Goal: Transaction & Acquisition: Purchase product/service

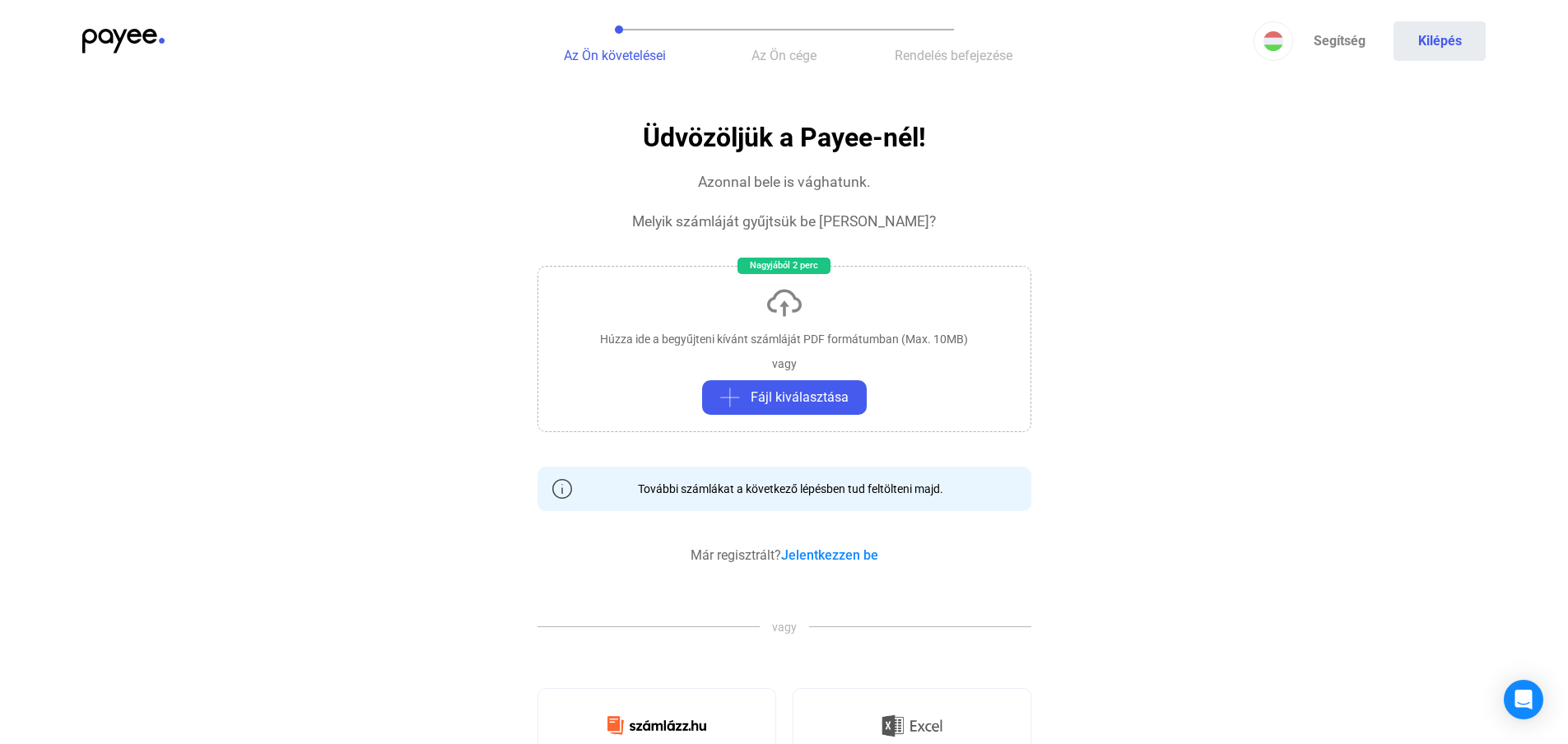
click at [1096, 195] on app-invoice "Üdvözöljük a Payee-nél! Azonnal bele is vághatunk. Melyik számláját gyűjtsük be…" at bounding box center [784, 742] width 1568 height 1239
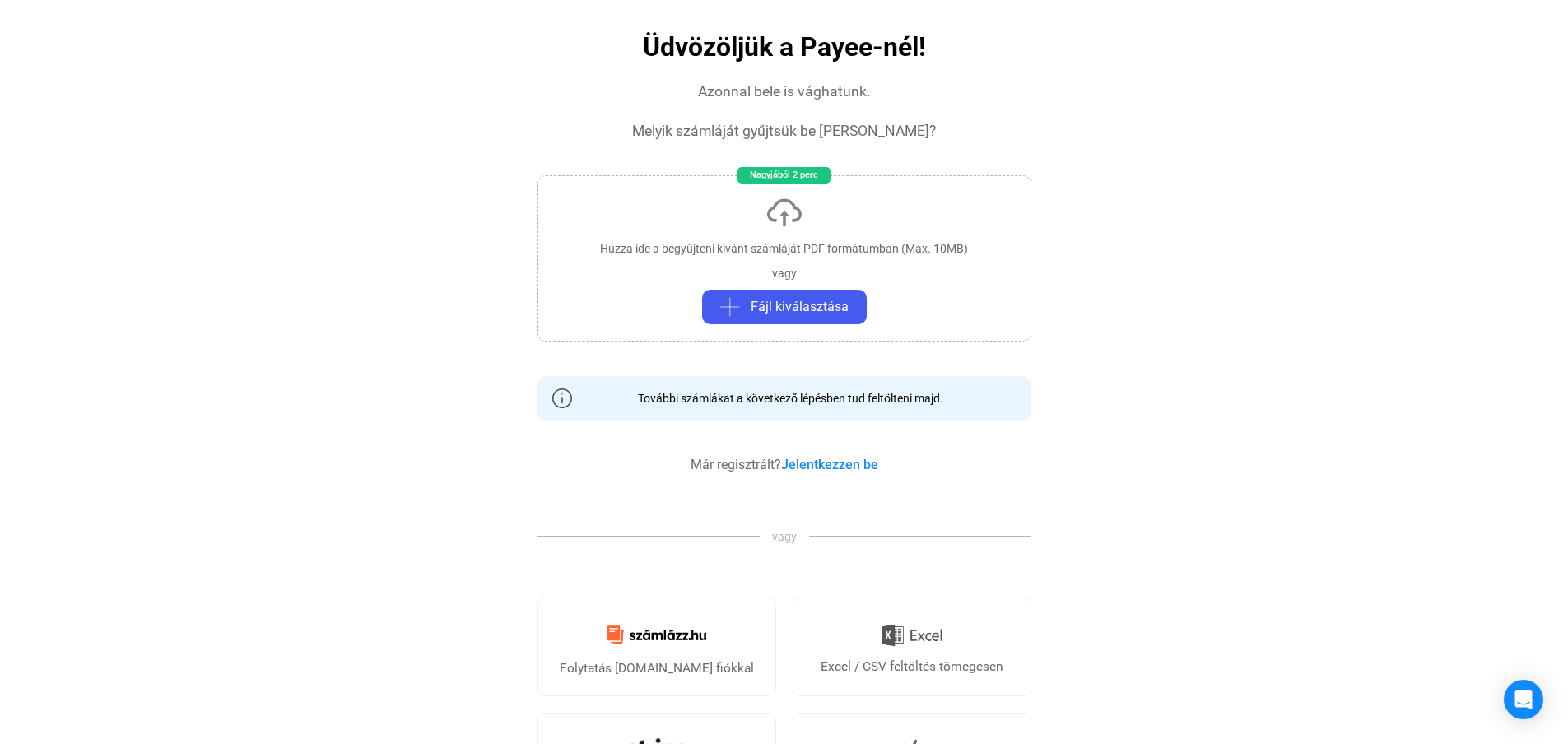
scroll to position [247, 0]
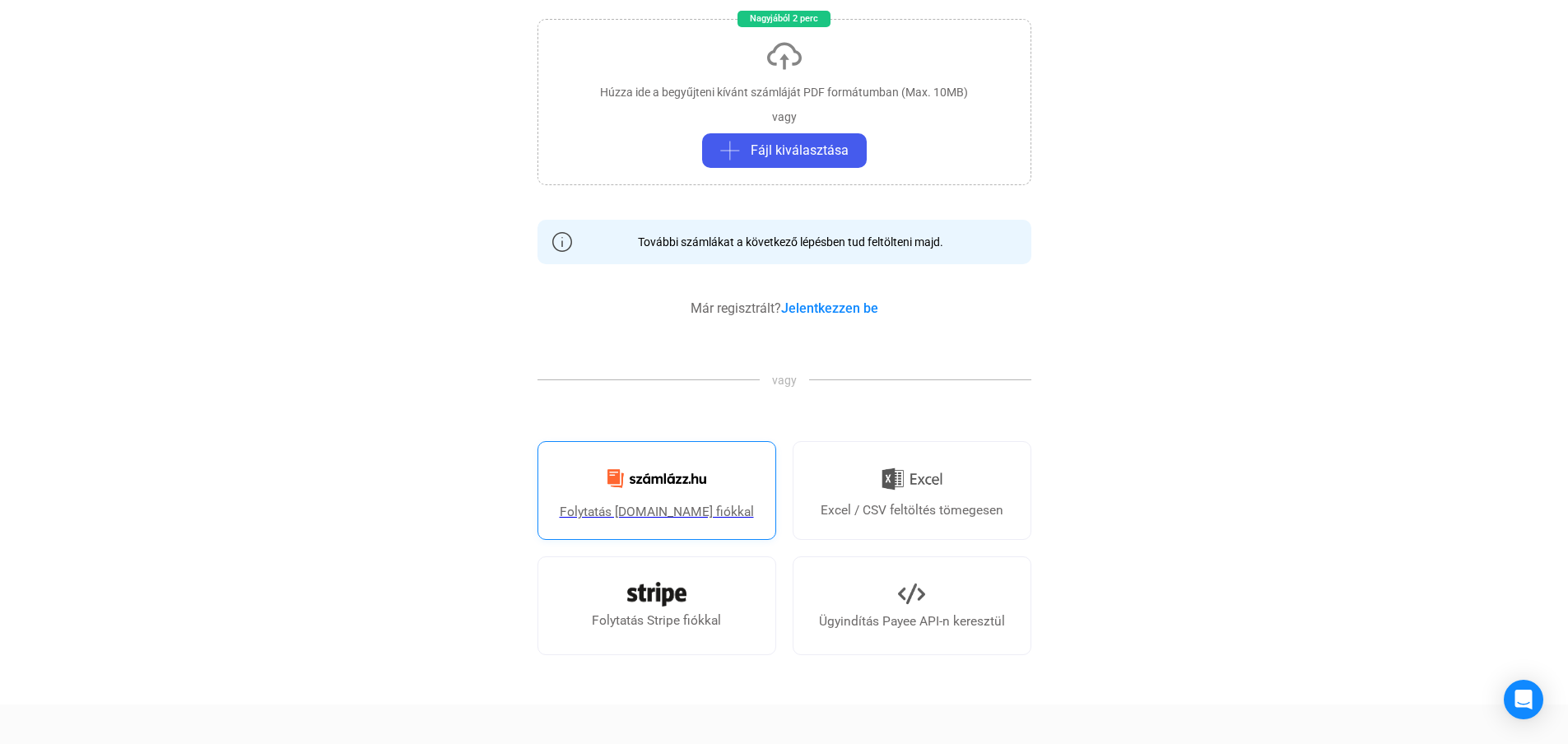
click at [667, 493] on img at bounding box center [656, 479] width 118 height 39
click at [1199, 134] on app-invoice "Üdvözöljük a Payee-nél! Azonnal bele is vághatunk. Melyik számláját gyűjtsük be…" at bounding box center [784, 495] width 1568 height 1239
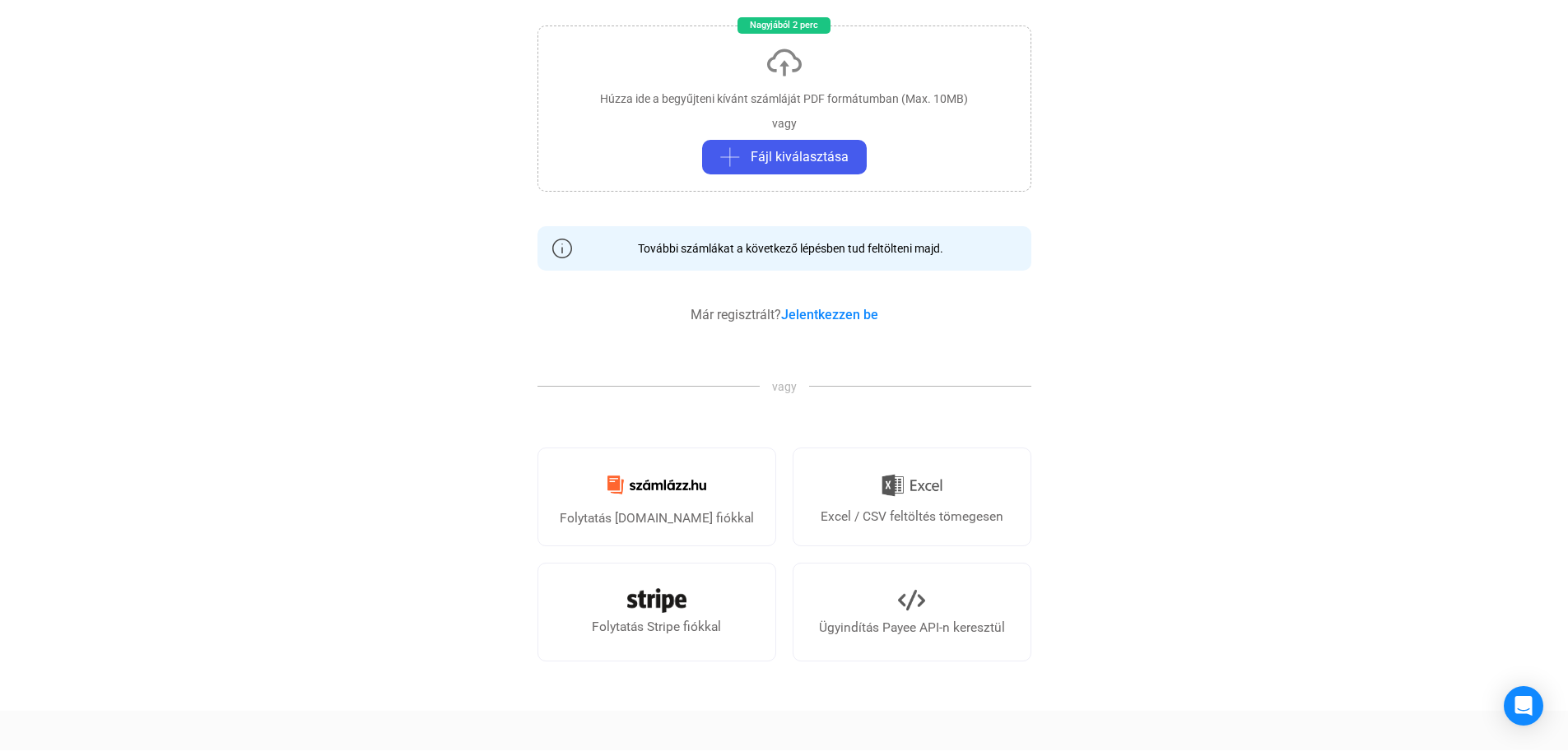
scroll to position [0, 0]
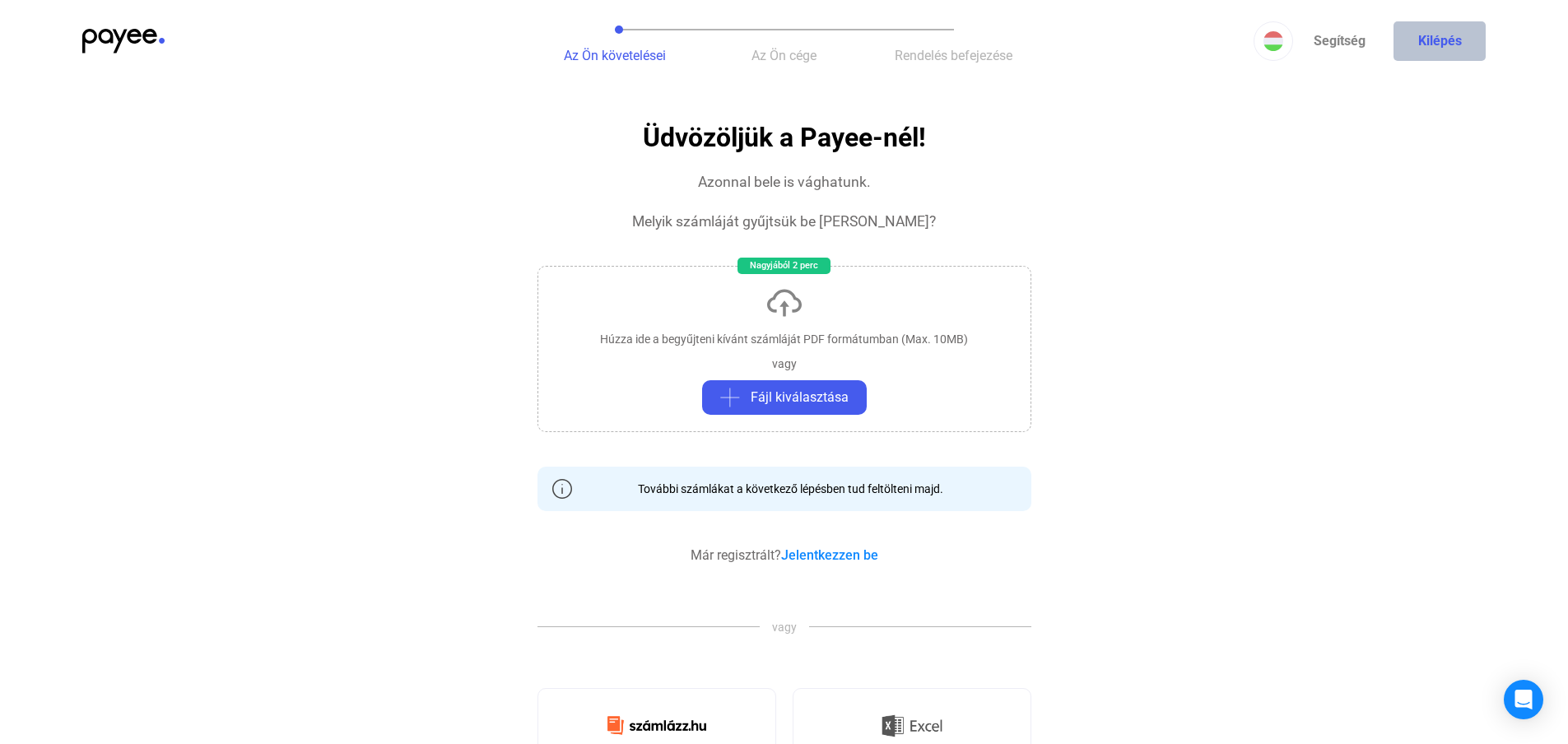
click at [1411, 31] on button "Kilépés" at bounding box center [1439, 41] width 92 height 39
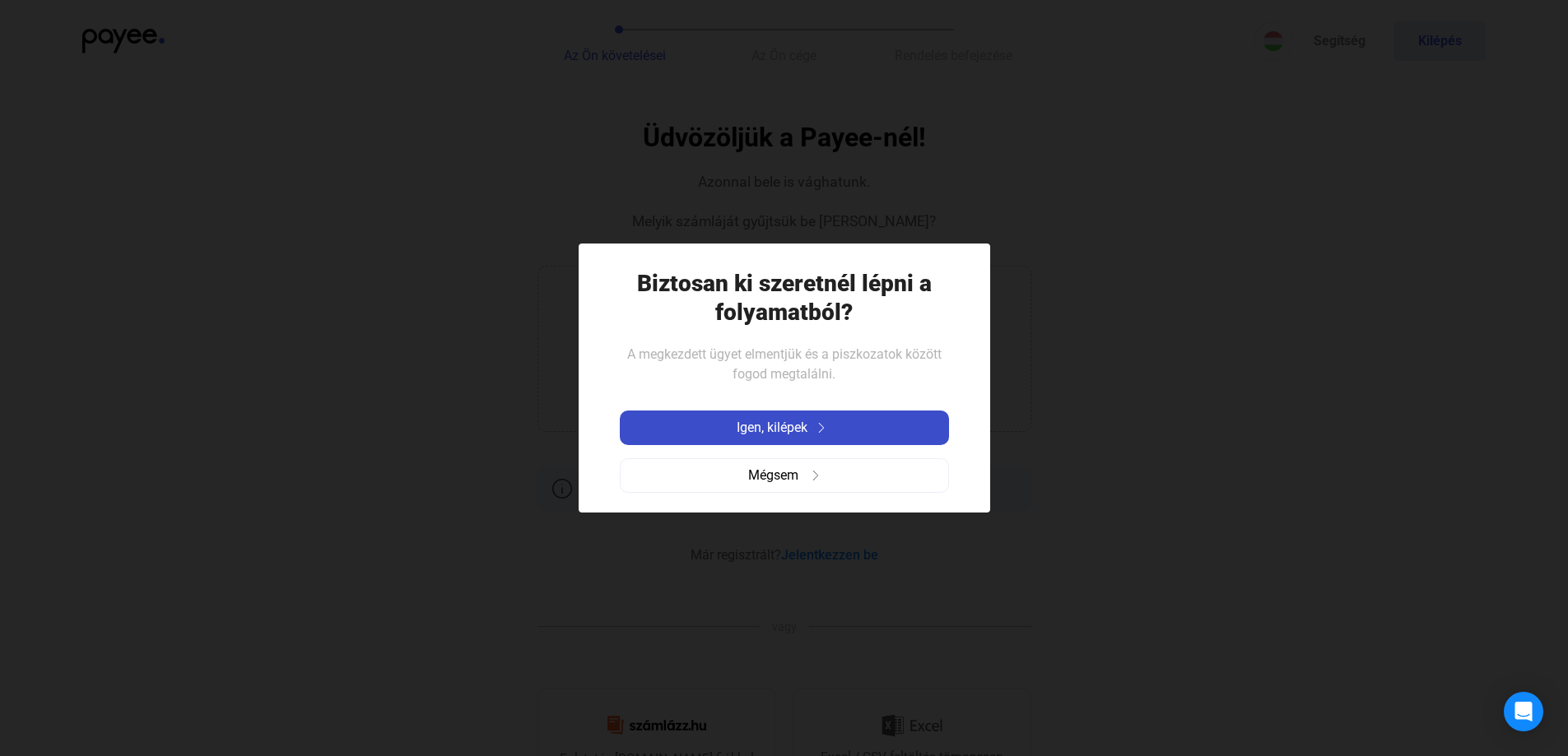
click at [810, 416] on button "Igen, kilépek" at bounding box center [784, 428] width 329 height 35
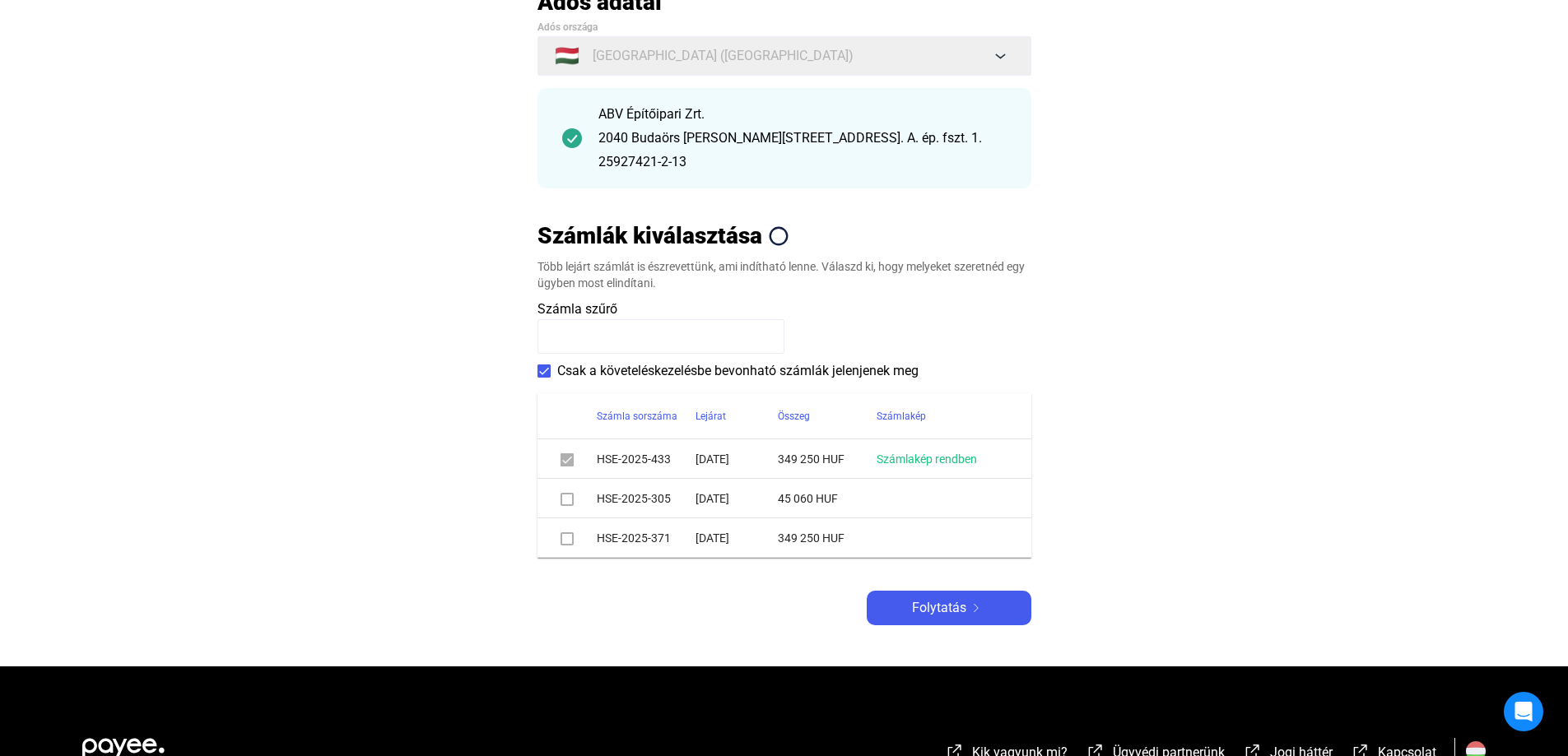
scroll to position [164, 0]
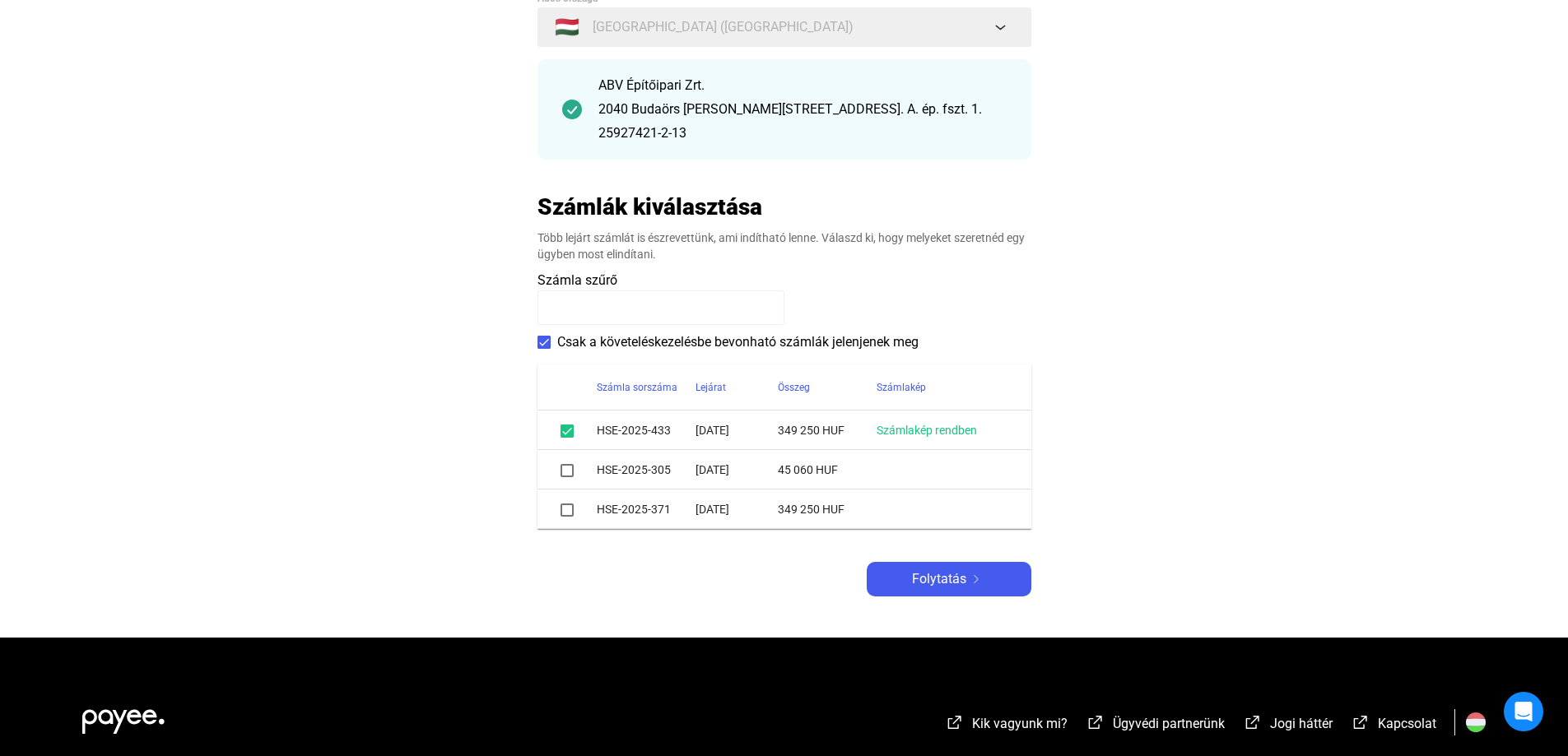
click at [637, 390] on div "Számla sorszáma" at bounding box center [637, 388] width 81 height 20
click at [567, 512] on span at bounding box center [566, 509] width 13 height 13
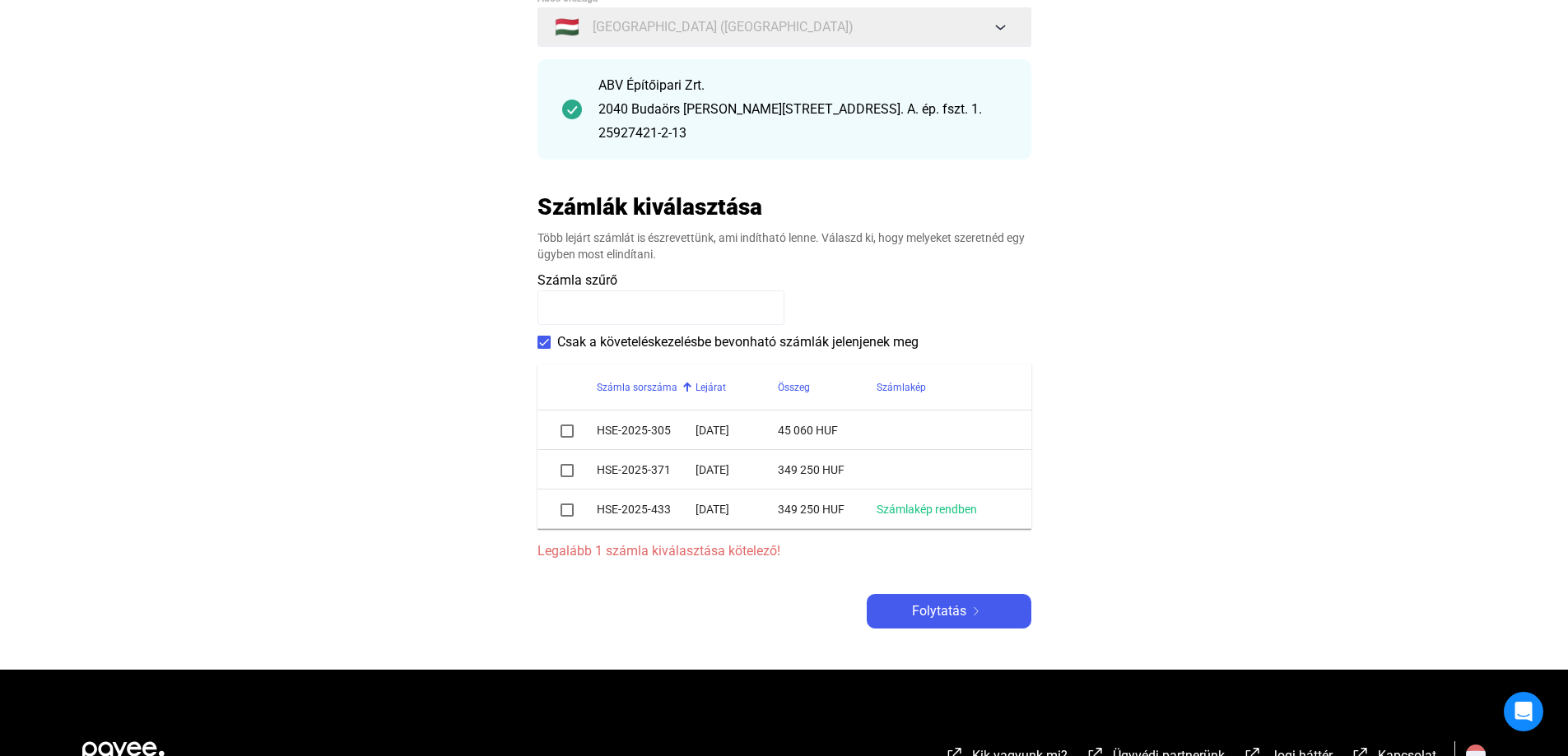
click at [562, 441] on td at bounding box center [566, 430] width 59 height 39
click at [569, 430] on span at bounding box center [566, 430] width 13 height 13
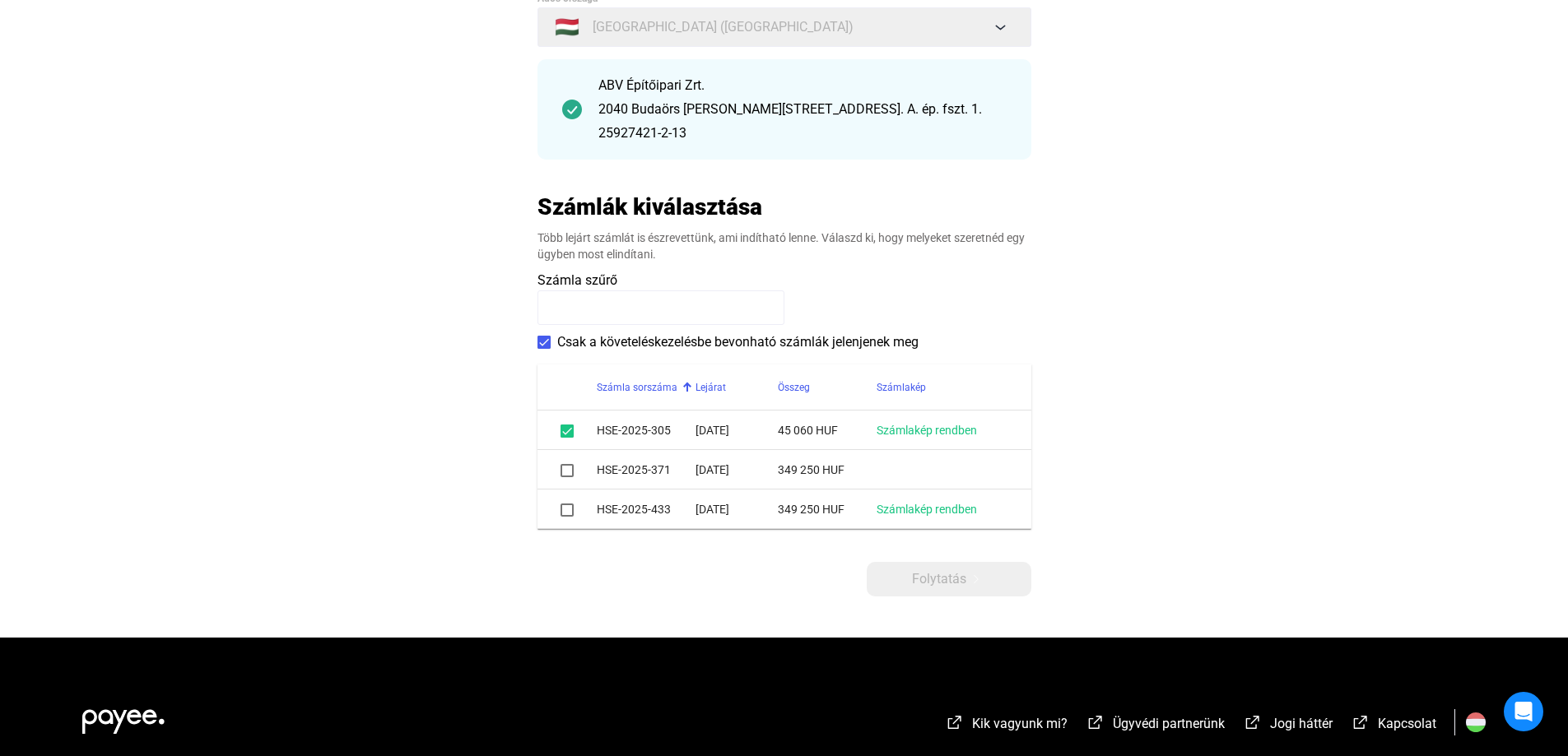
click at [567, 472] on span at bounding box center [566, 470] width 13 height 13
click at [564, 509] on span at bounding box center [566, 509] width 13 height 13
click at [572, 512] on span at bounding box center [566, 509] width 13 height 13
click at [426, 416] on main "Automatikusan mentve Adós adatai Adós országa 🇭🇺 [GEOGRAPHIC_DATA] ([GEOGRAPHIC…" at bounding box center [784, 298] width 1568 height 679
click at [178, 343] on main "Automatikusan mentve Adós adatai Adós országa 🇭🇺 [GEOGRAPHIC_DATA] ([GEOGRAPHIC…" at bounding box center [784, 298] width 1568 height 679
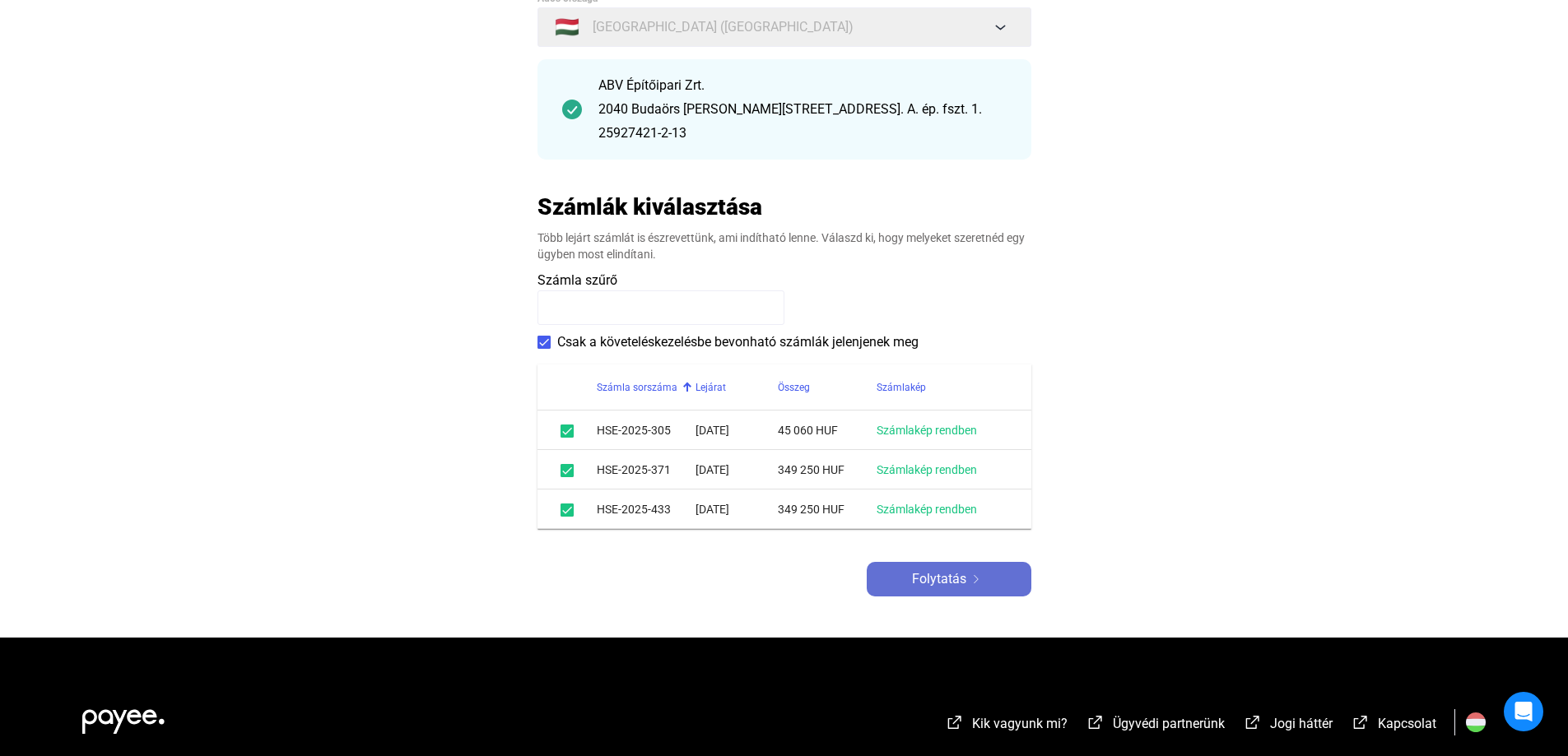
click at [984, 579] on img at bounding box center [976, 579] width 20 height 8
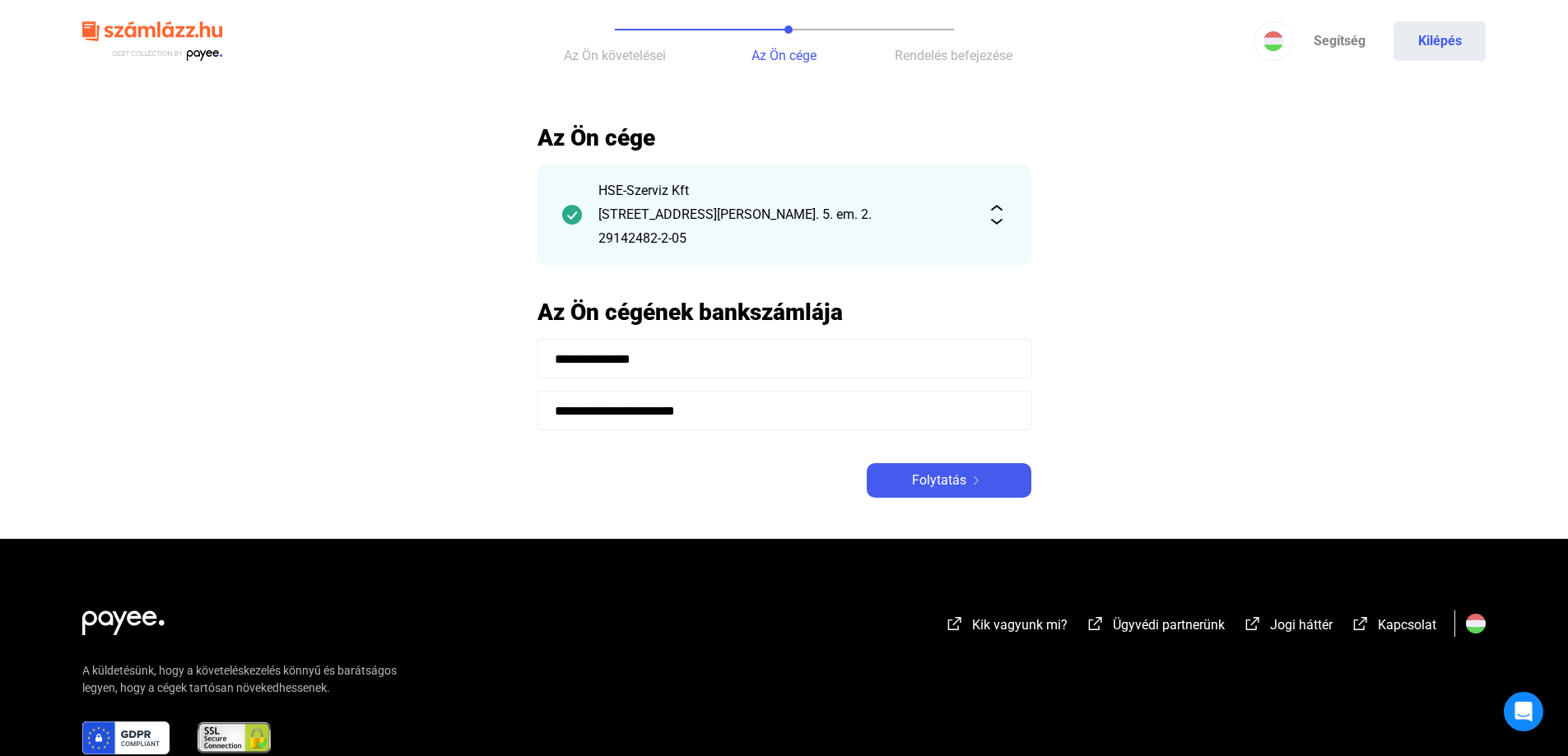
click at [801, 421] on input "**********" at bounding box center [784, 410] width 494 height 39
click at [923, 479] on span "Folytatás" at bounding box center [938, 480] width 54 height 20
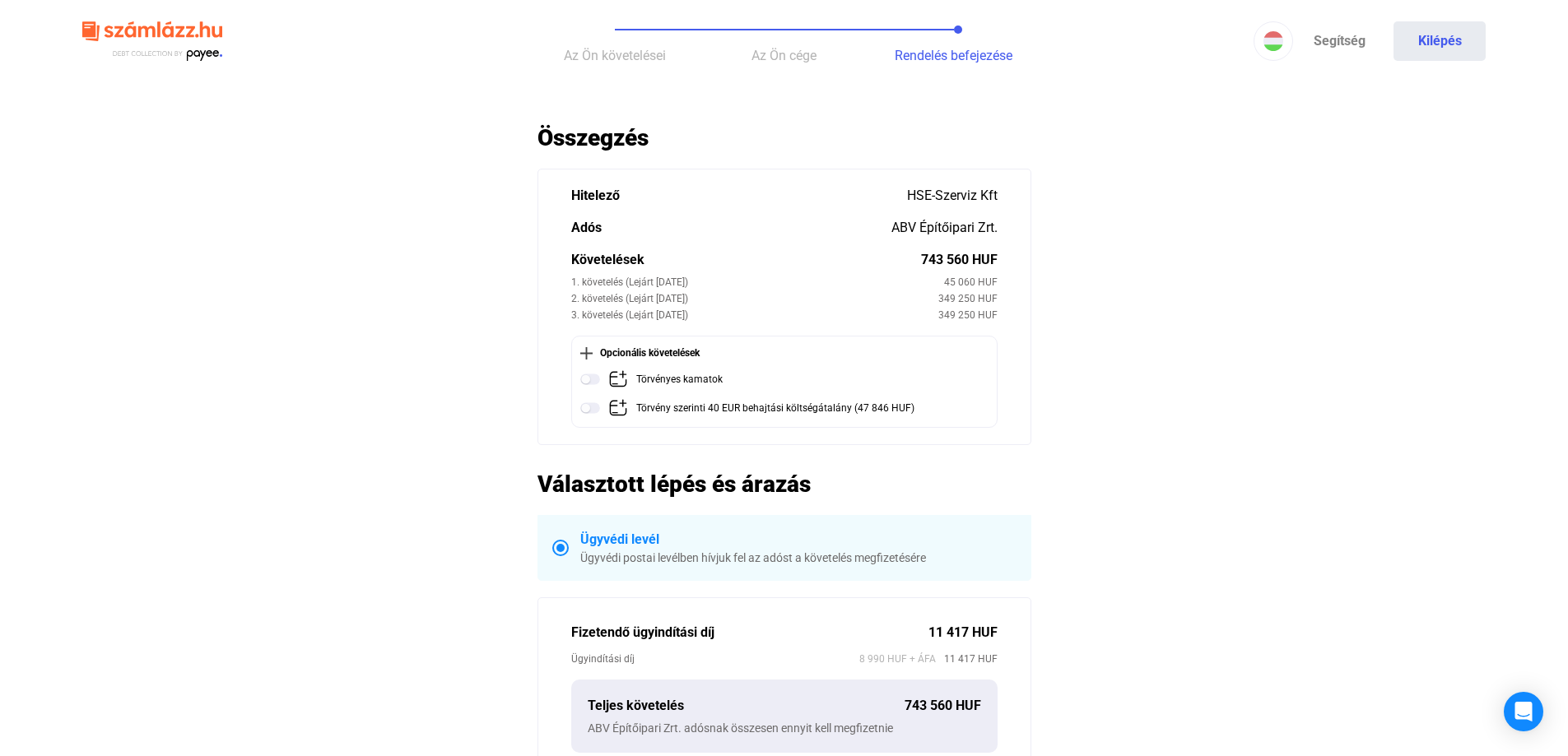
click at [400, 390] on main "Automatikusan mentve Összegzés Hitelező HSE-Szerviz Kft Adós ABV Építőipari Zrt…" at bounding box center [784, 634] width 1568 height 1023
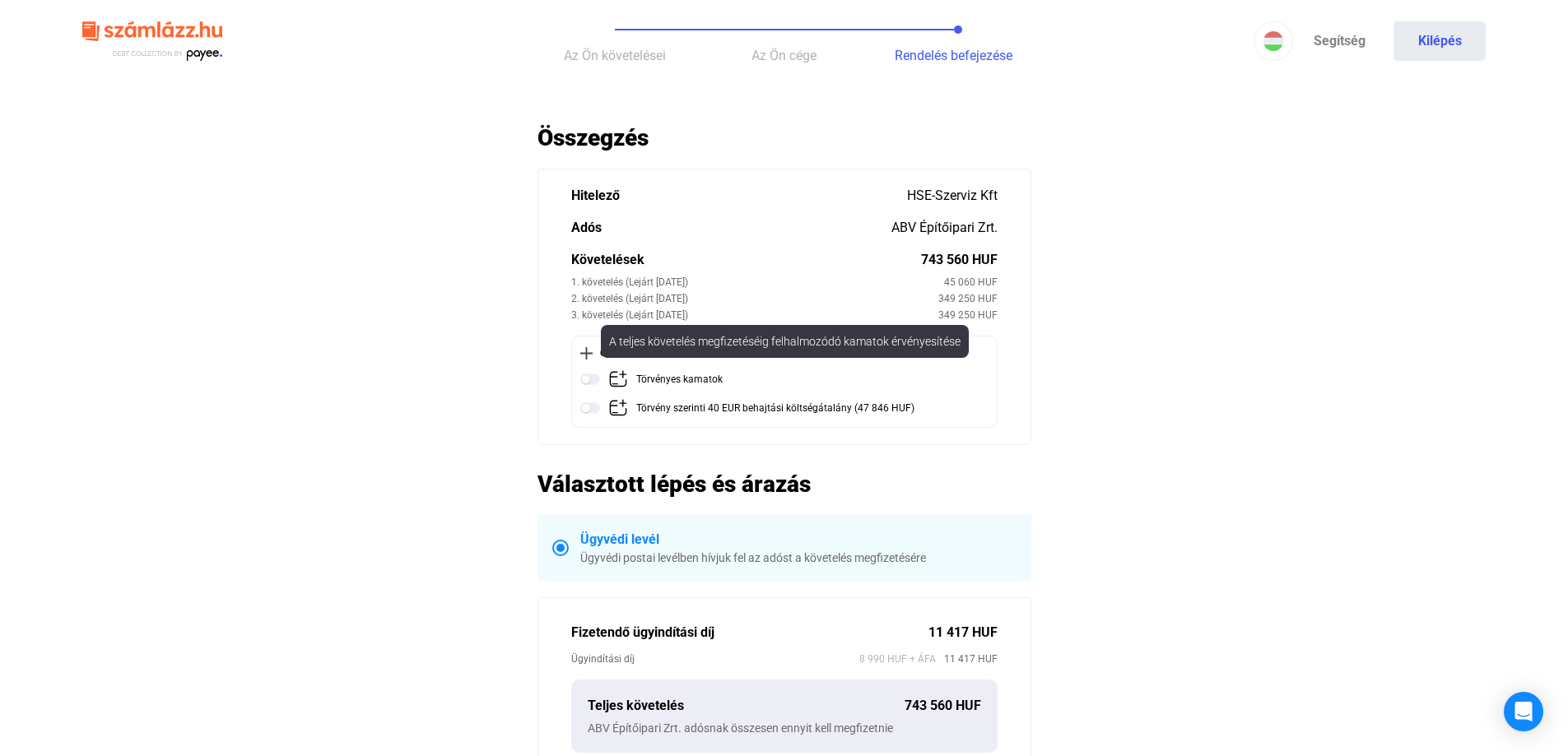
click at [587, 377] on img at bounding box center [590, 379] width 20 height 20
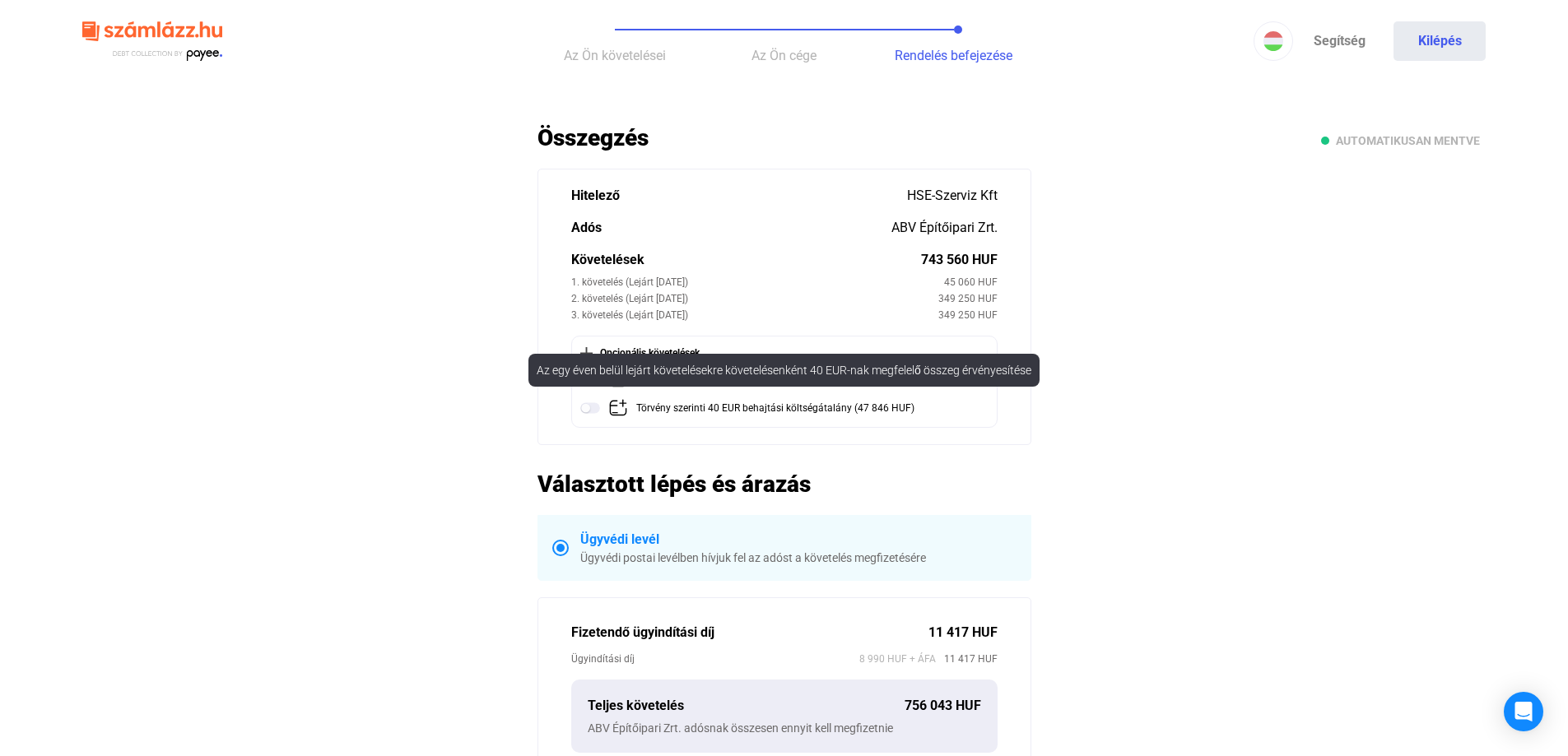
click at [589, 410] on img at bounding box center [590, 408] width 20 height 20
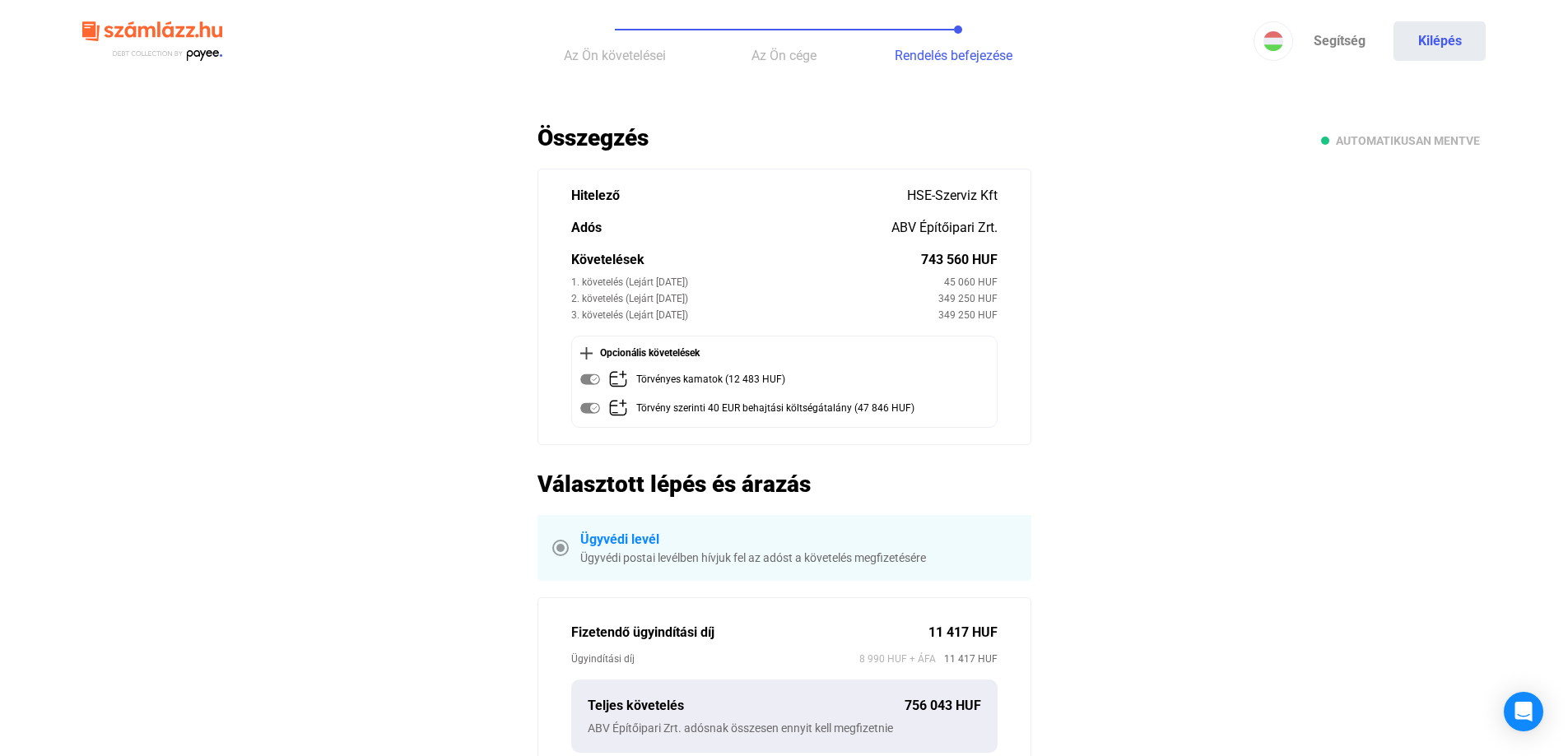
click at [471, 396] on main "Automatikusan mentve Összegzés Hitelező HSE-Szerviz Kft Adós ABV Építőipari Zrt…" at bounding box center [784, 634] width 1568 height 1023
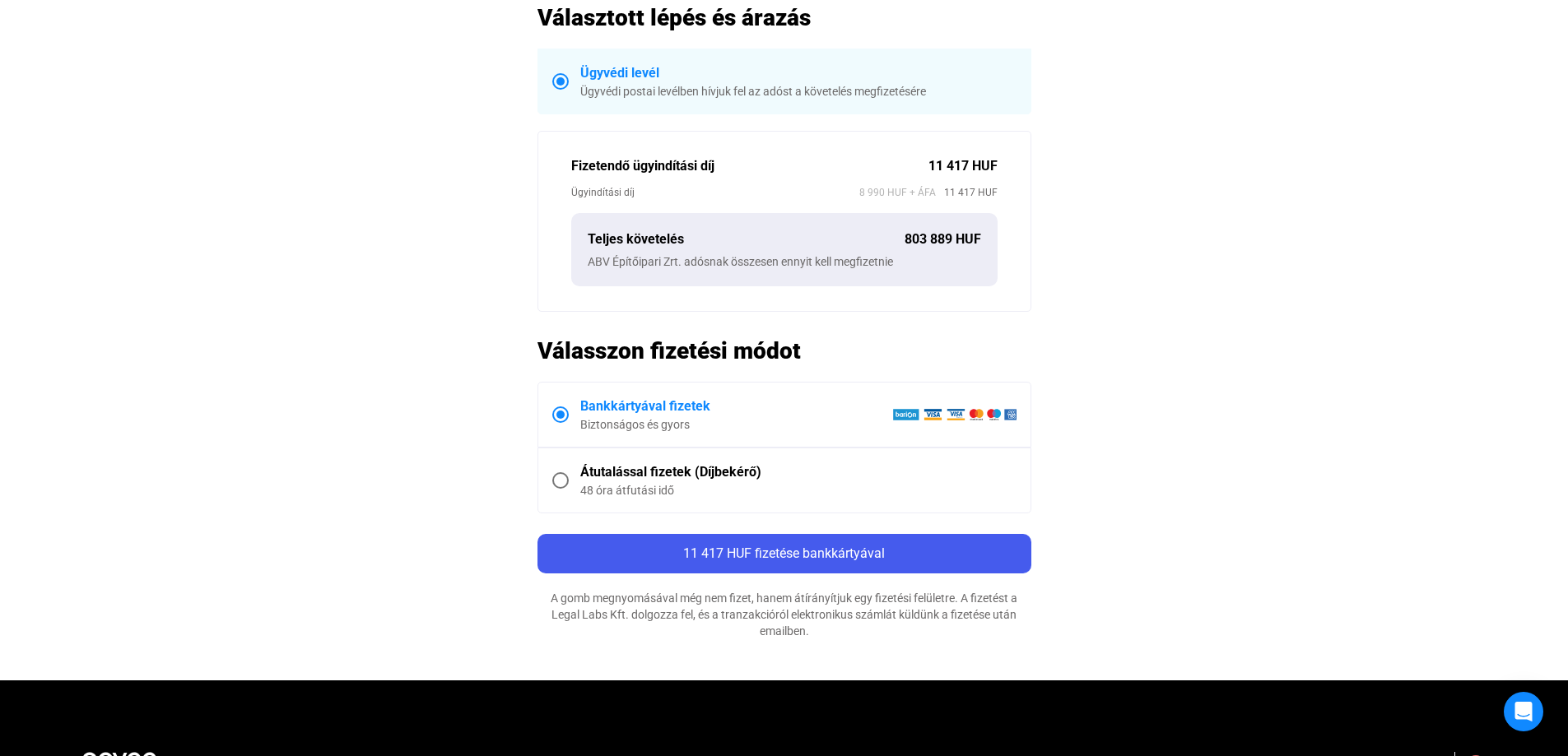
scroll to position [493, 0]
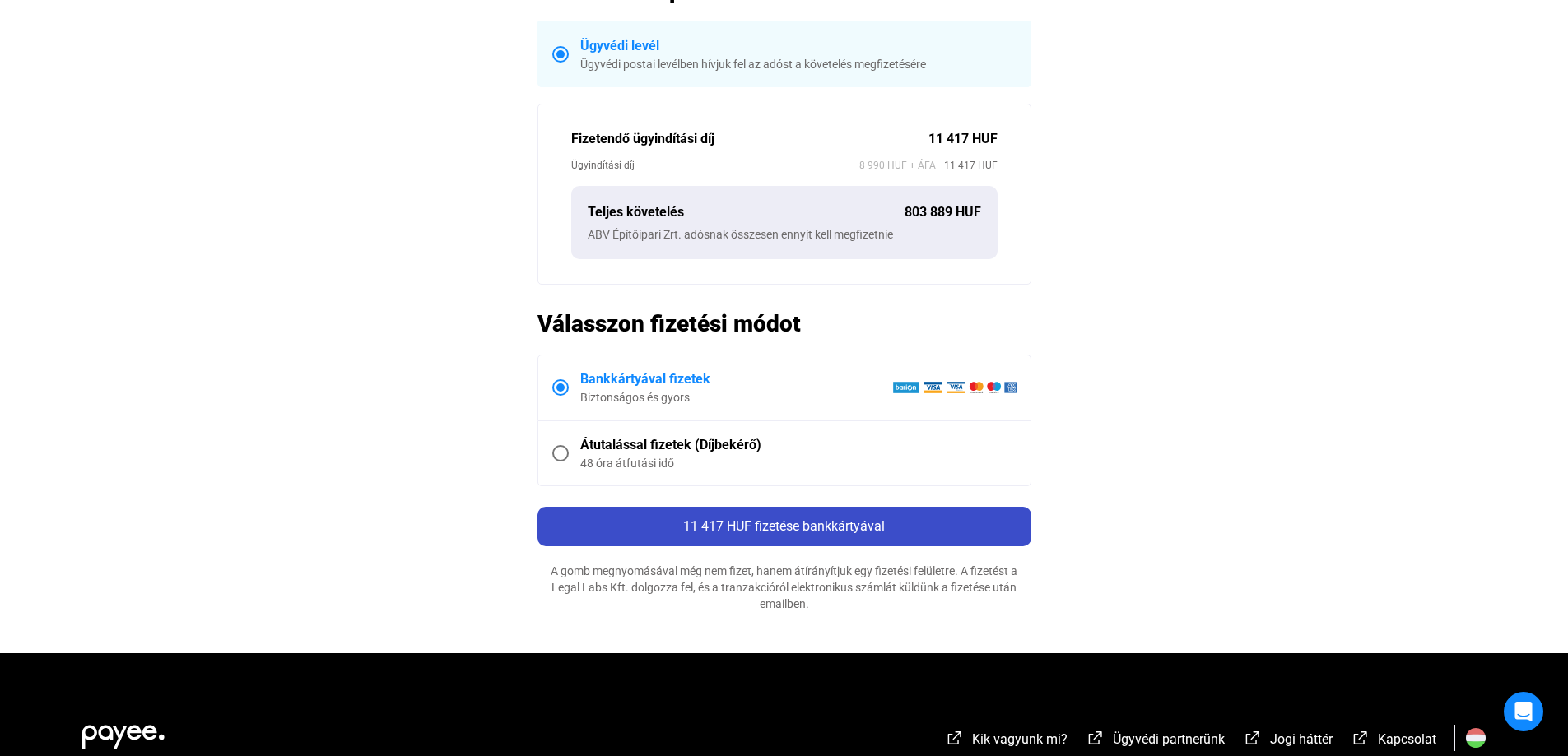
click at [733, 521] on span "11 417 HUF fizetése bankkártyával" at bounding box center [783, 526] width 202 height 16
